Goal: Information Seeking & Learning: Learn about a topic

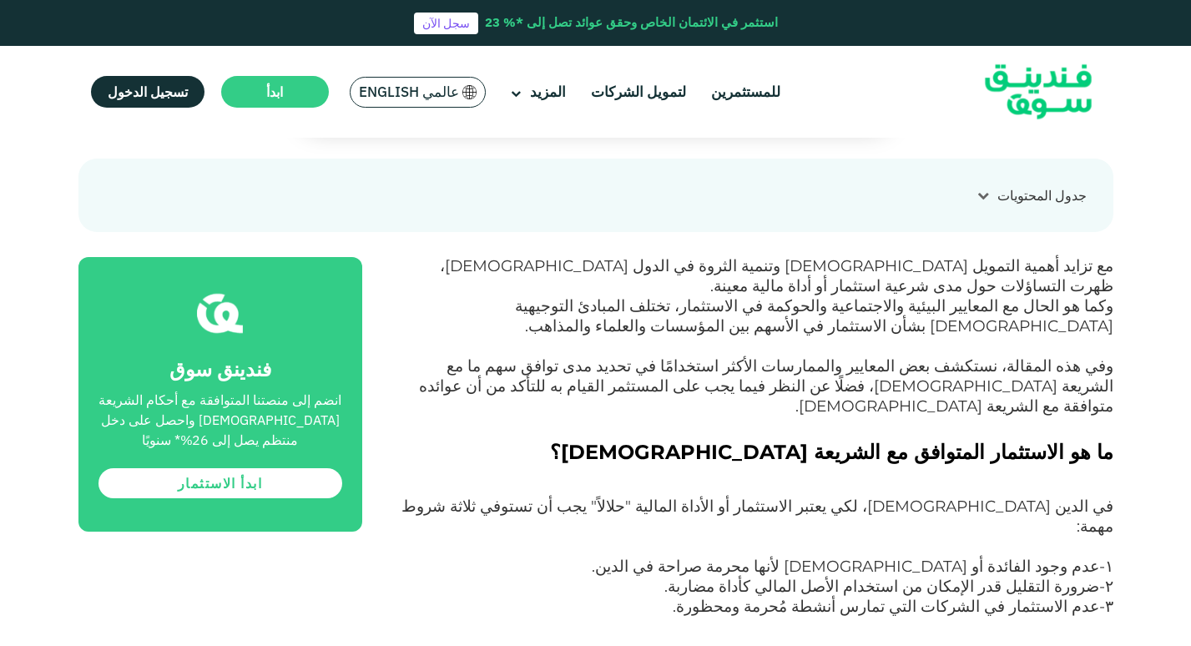
scroll to position [635, 0]
click at [1015, 82] on img at bounding box center [1038, 92] width 164 height 84
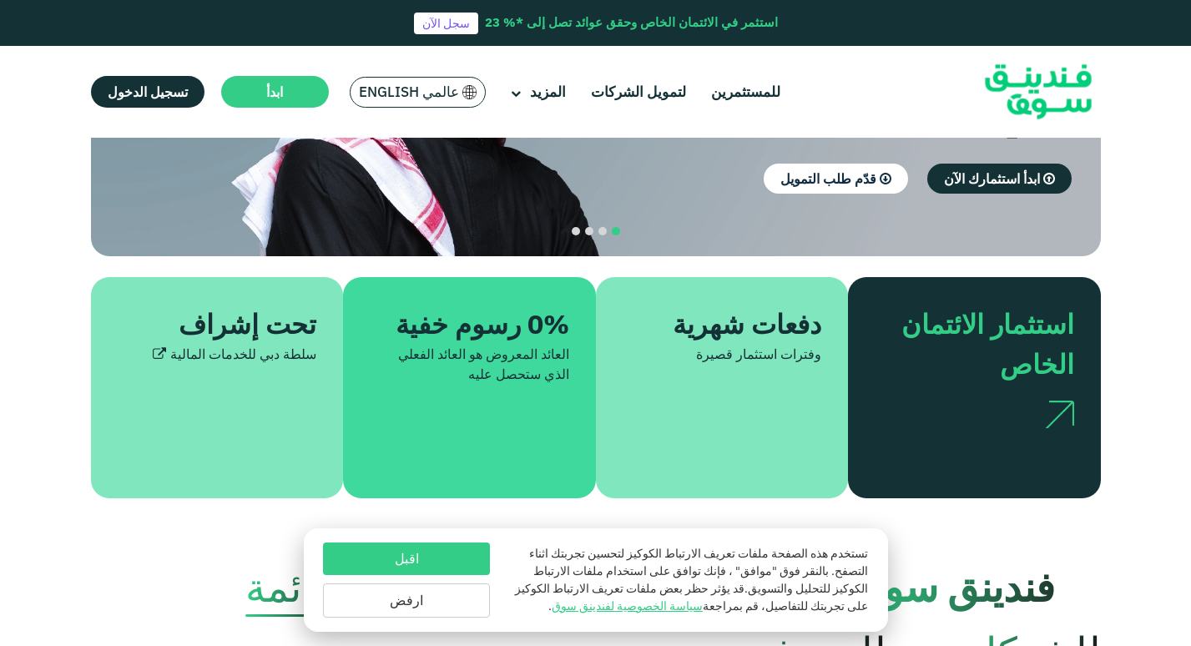
scroll to position [301, 0]
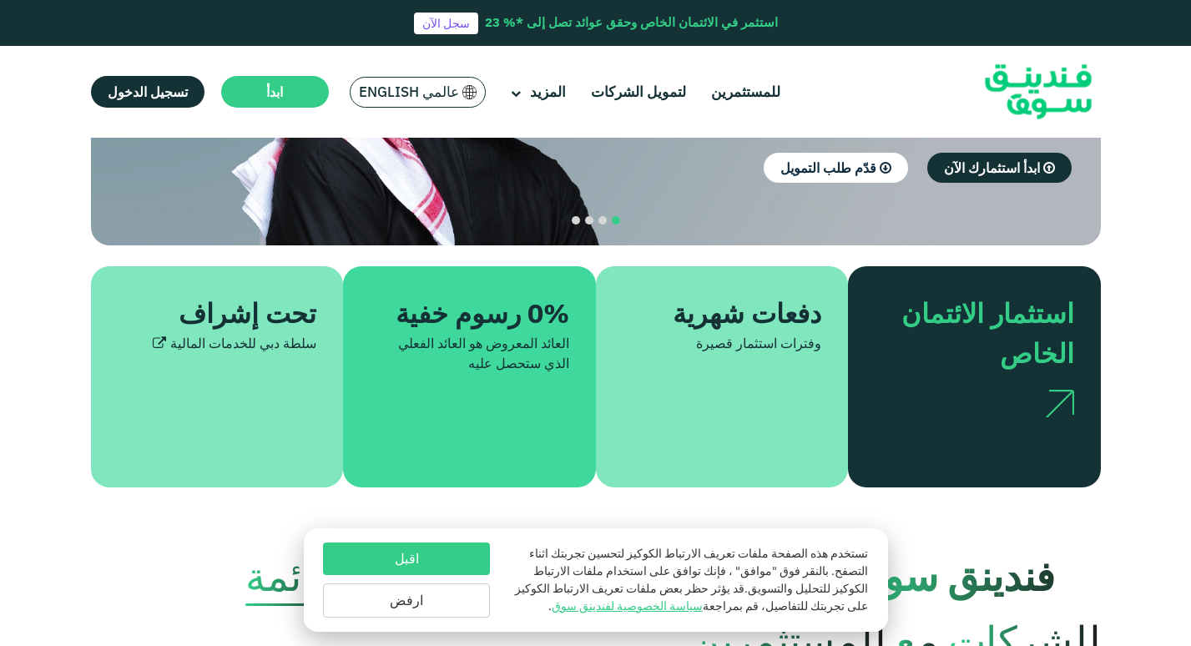
click at [1061, 390] on img at bounding box center [1059, 404] width 29 height 28
click at [1032, 299] on div "استثمار الائتمان الخاص" at bounding box center [984, 333] width 179 height 80
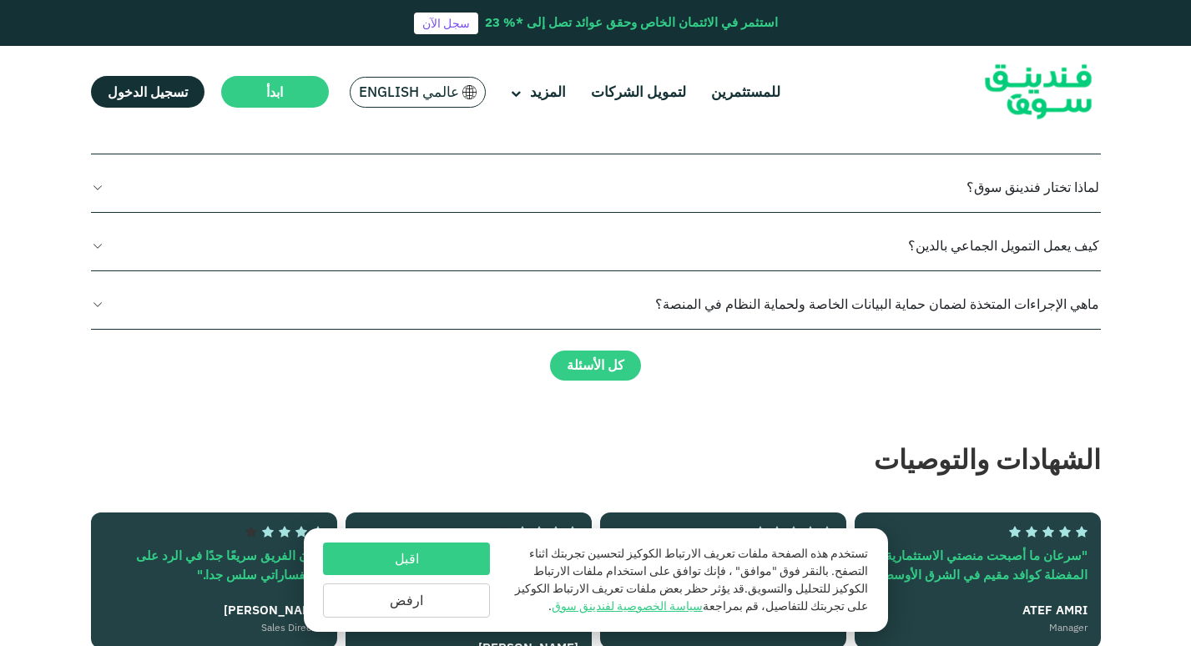
scroll to position [2121, 0]
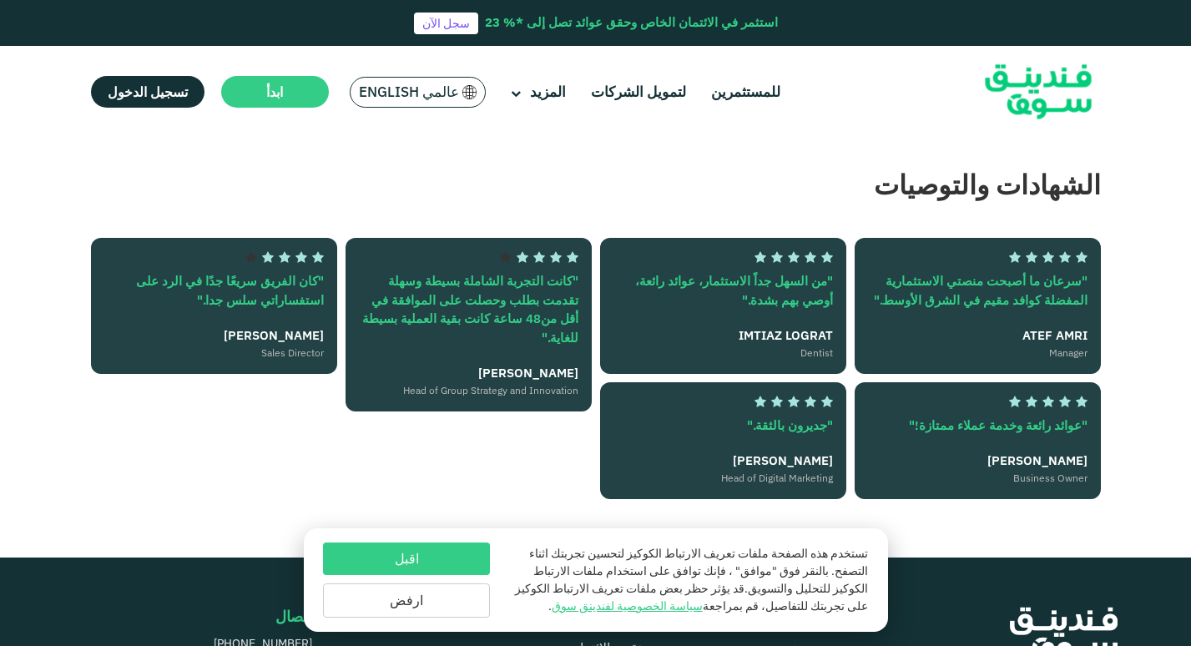
type tc-range-slider "4"
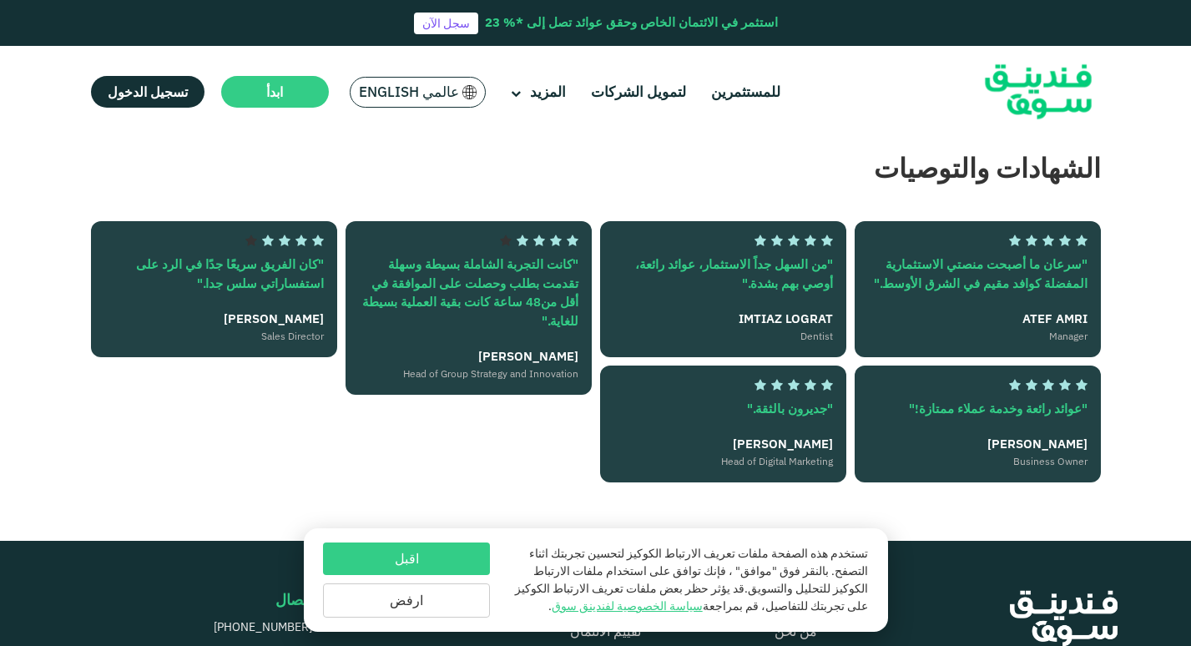
scroll to position [2412, 0]
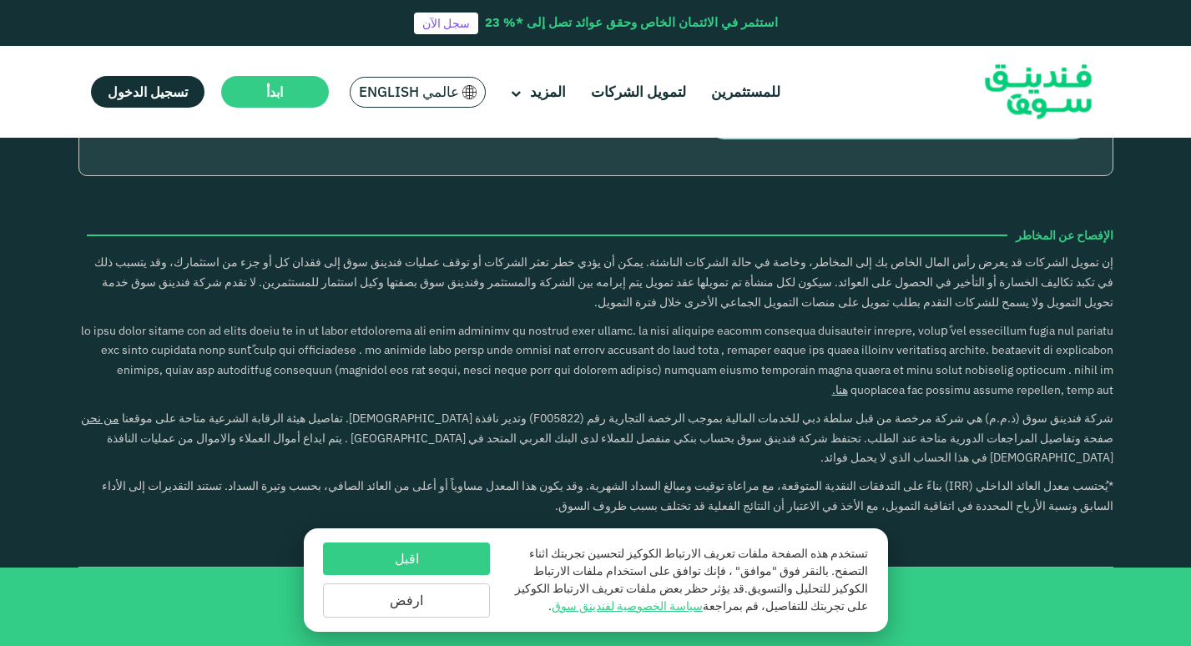
scroll to position [4305, 0]
